Goal: Check status: Check status

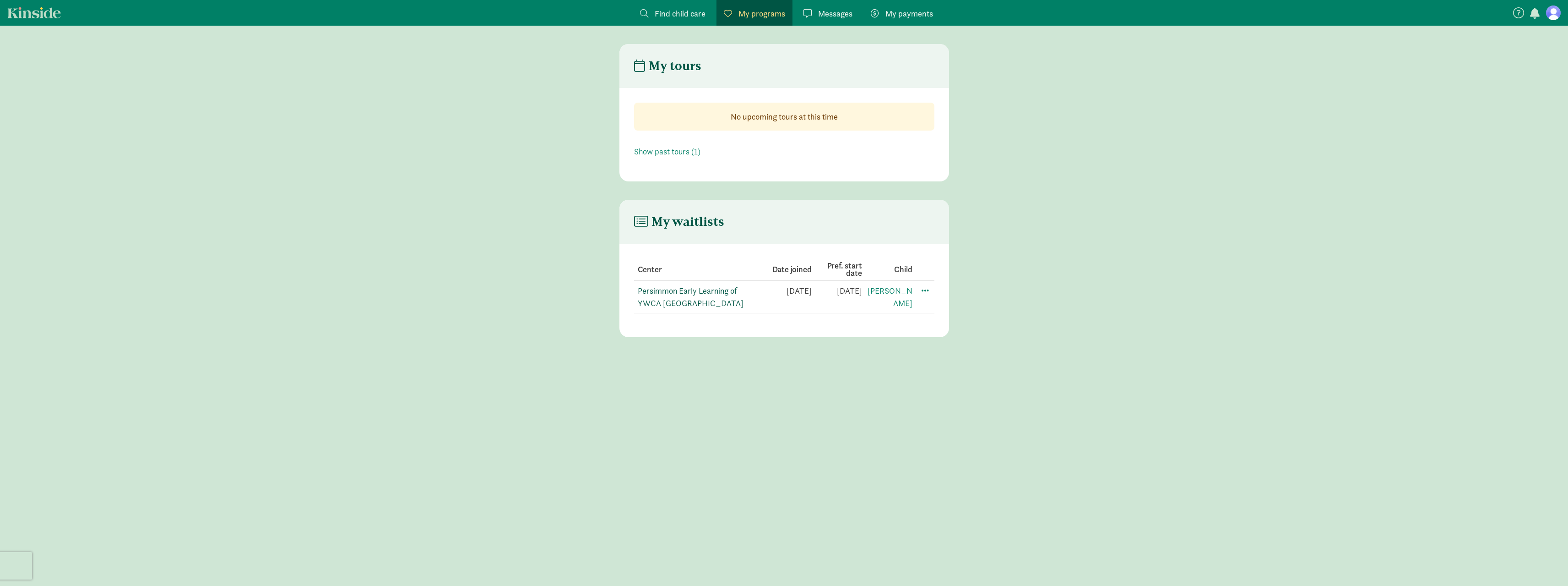
click at [719, 291] on link "Persimmon Early Learning of YWCA [GEOGRAPHIC_DATA]" at bounding box center [690, 297] width 106 height 23
click at [810, 12] on span at bounding box center [807, 13] width 8 height 8
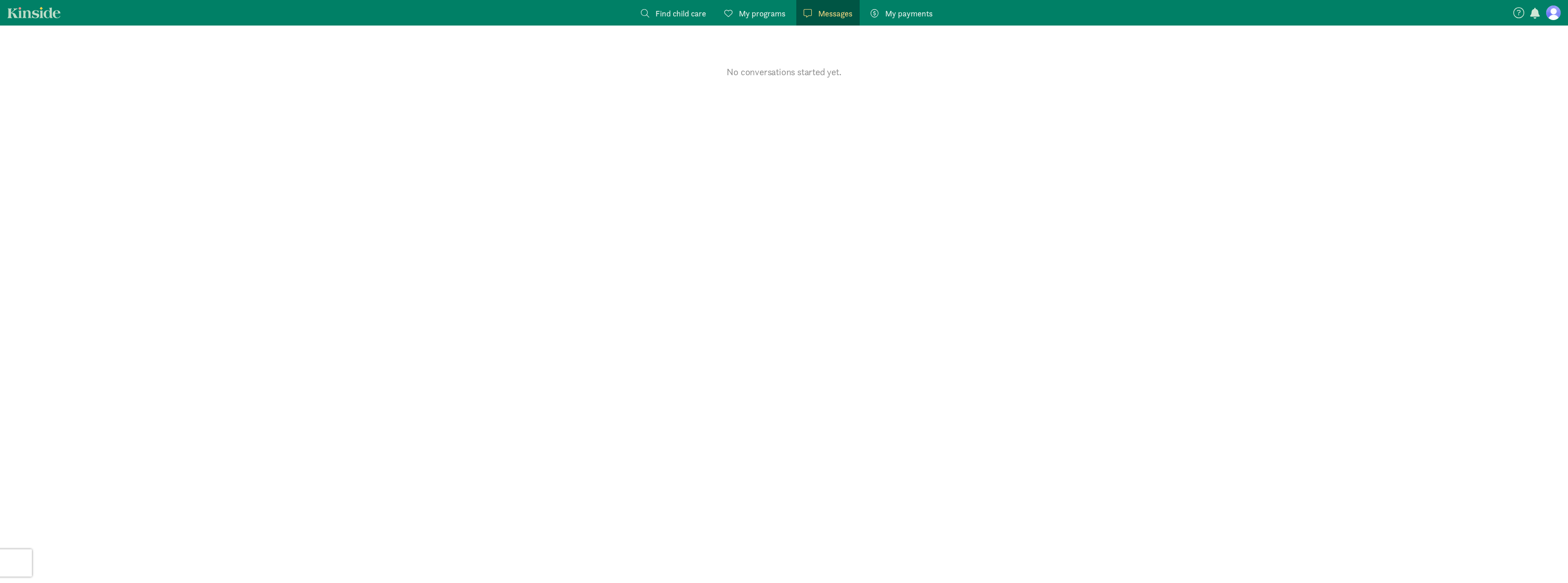
click at [740, 10] on span "My programs" at bounding box center [762, 13] width 46 height 12
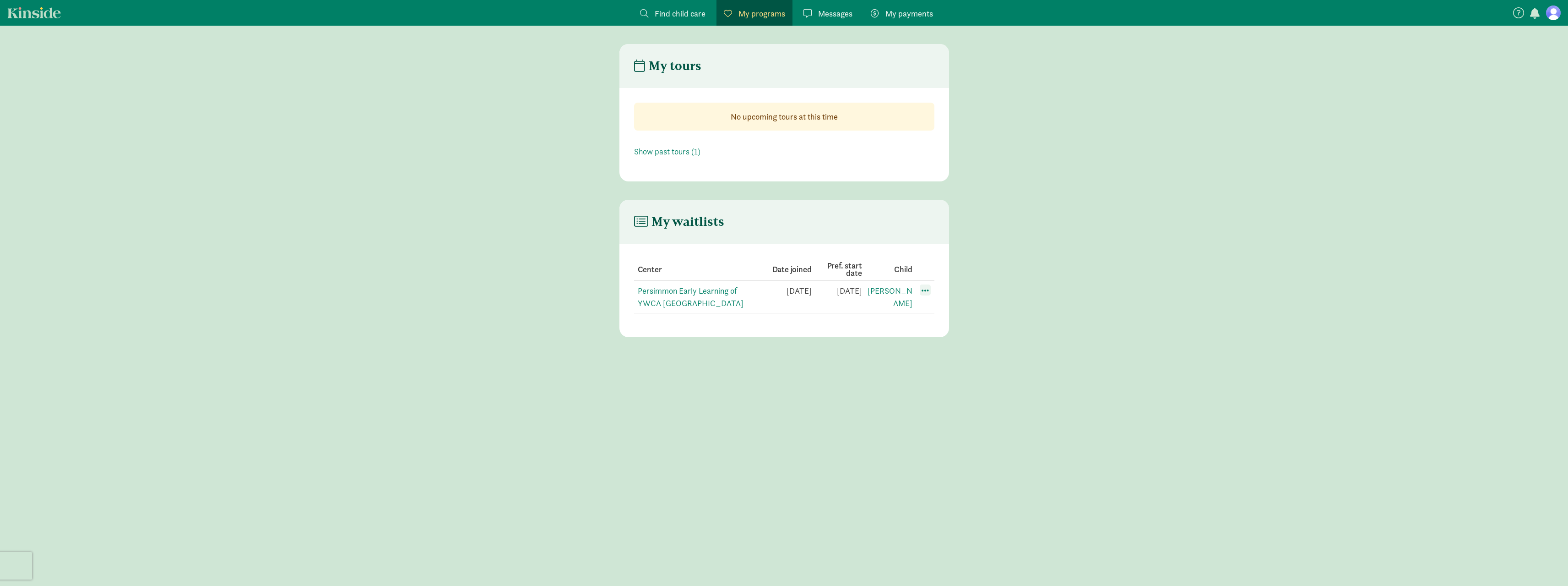
click at [925, 291] on span at bounding box center [925, 290] width 11 height 11
click at [1194, 221] on main "My waitlists Center Date joined Pref. start date Child Persimmon Early Learning…" at bounding box center [784, 268] width 1568 height 138
click at [894, 12] on span "My payments" at bounding box center [909, 13] width 48 height 12
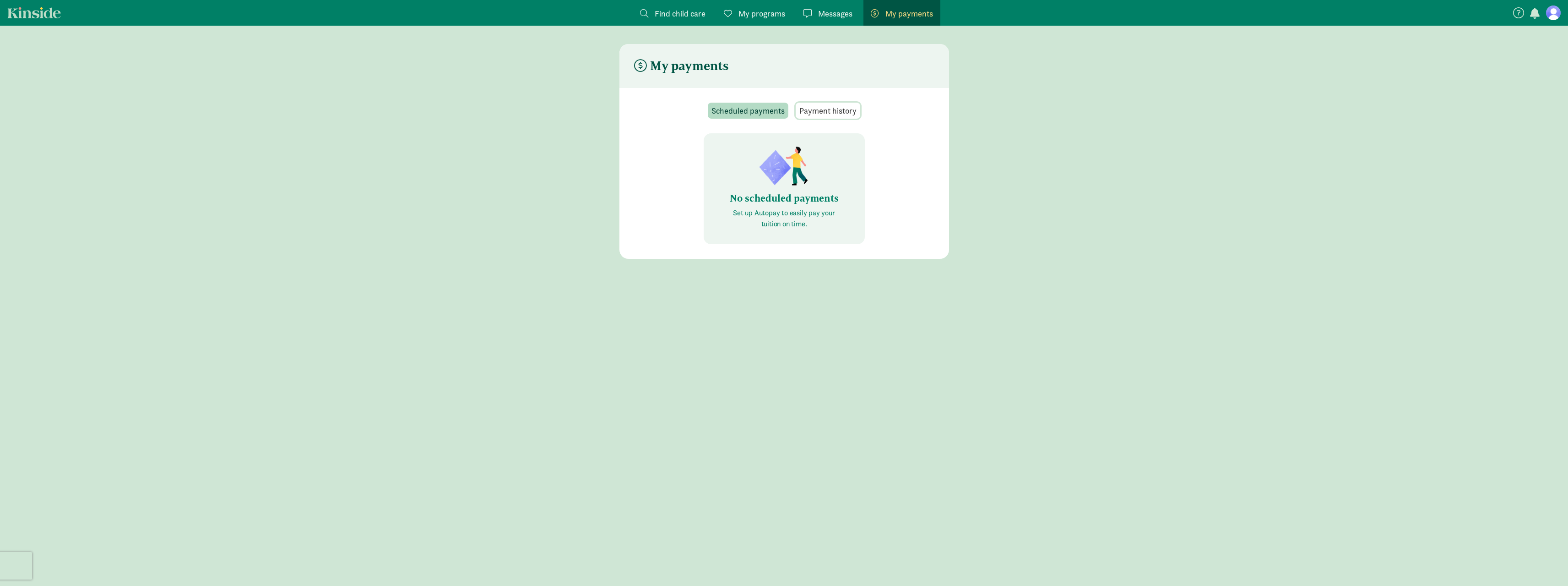
click at [833, 106] on span "Payment history" at bounding box center [828, 111] width 57 height 12
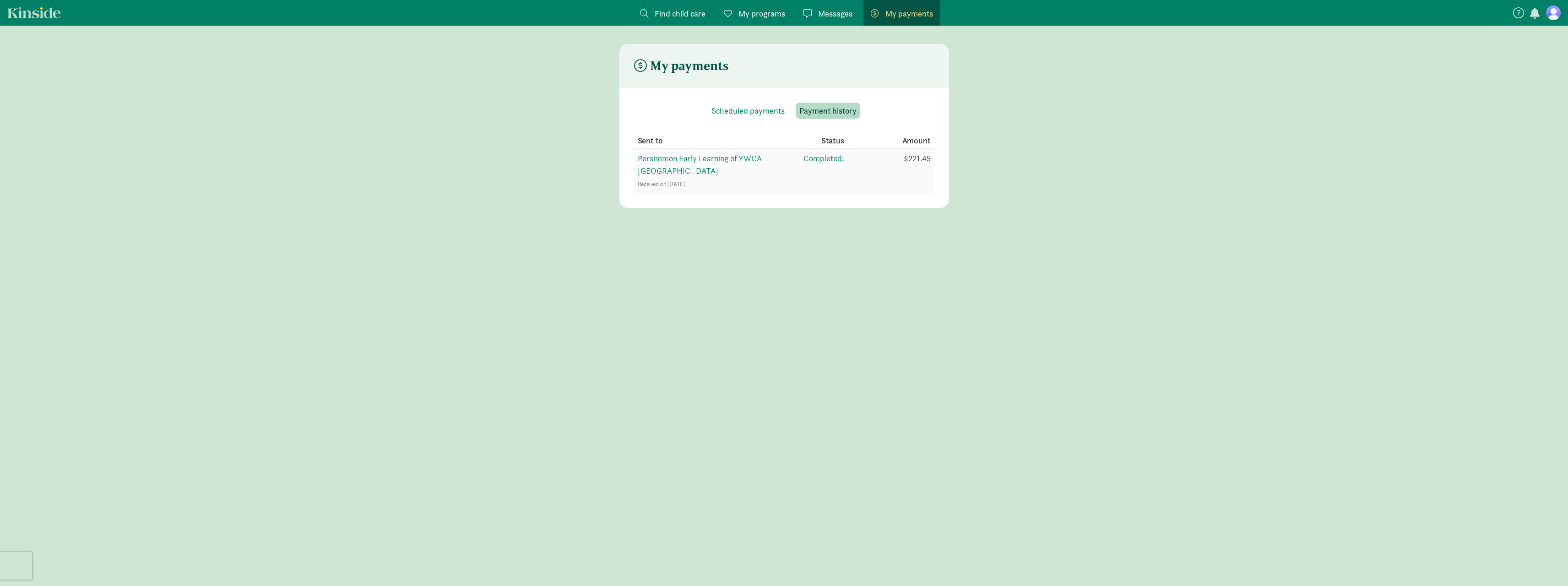
click at [715, 156] on span "Persimmon Early Learning of YWCA [GEOGRAPHIC_DATA]" at bounding box center [699, 164] width 124 height 23
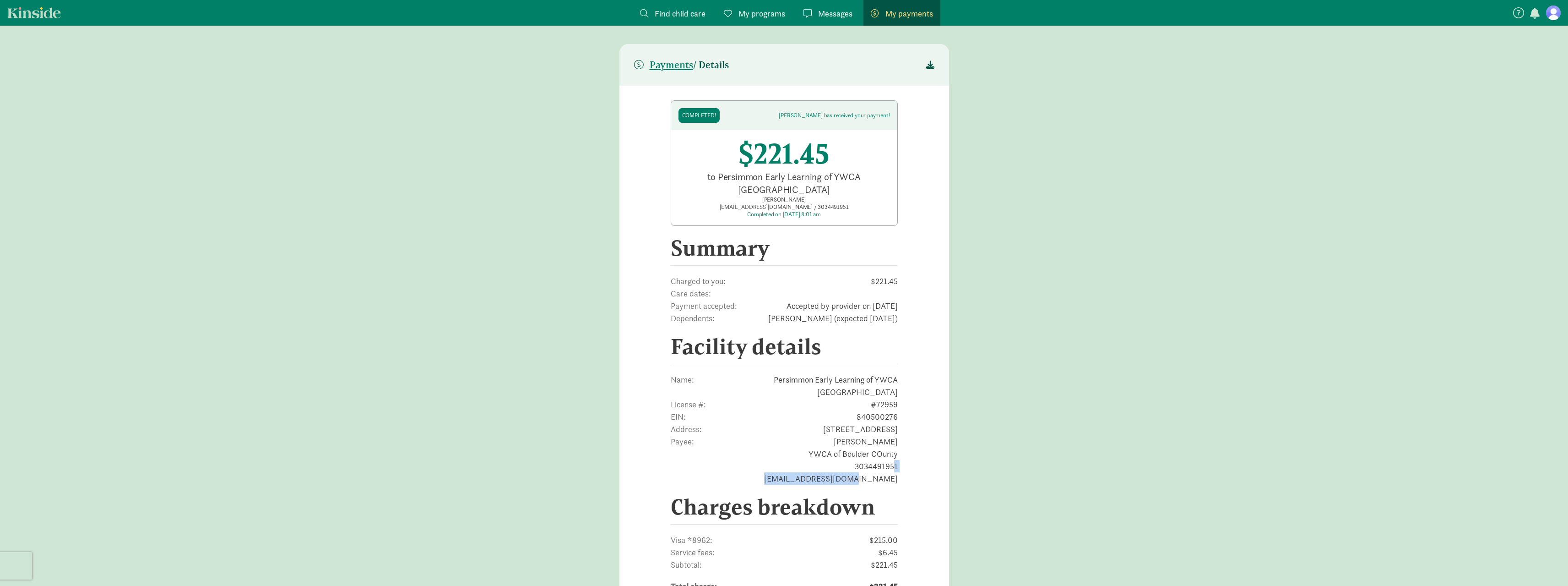
drag, startPoint x: 814, startPoint y: 480, endPoint x: 899, endPoint y: 479, distance: 85.0
click at [899, 479] on section "Completed! [PERSON_NAME] has received your payment! $221.45 to Persimmon Early …" at bounding box center [784, 366] width 256 height 562
copy span "[EMAIL_ADDRESS][DOMAIN_NAME]"
